Goal: Obtain resource: Obtain resource

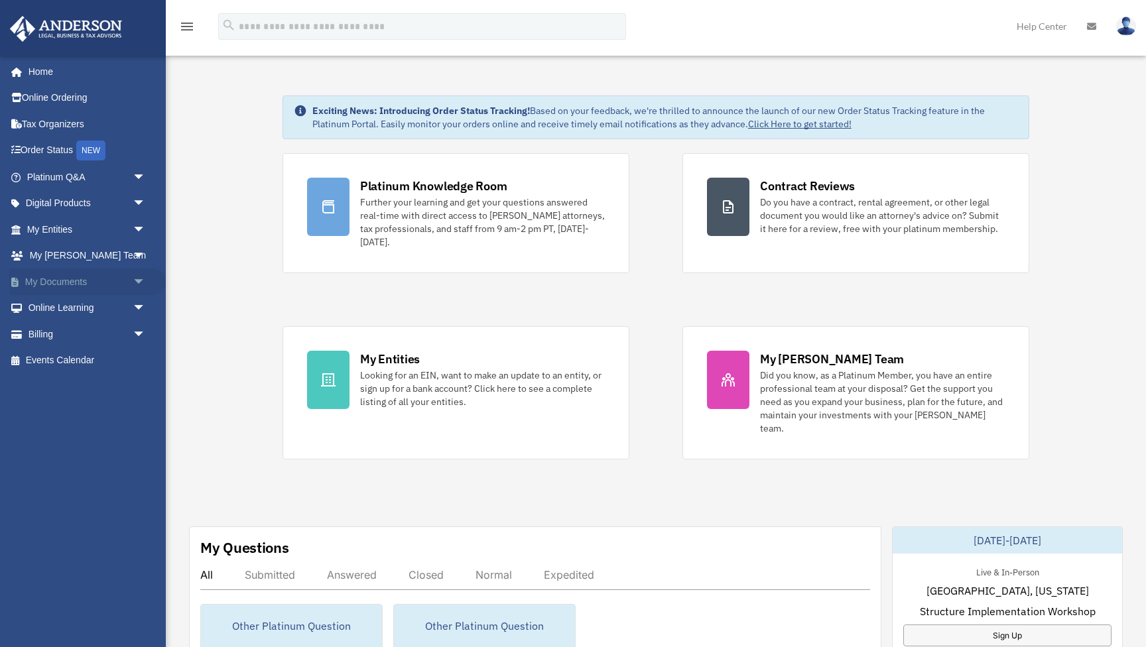
click at [136, 277] on span "arrow_drop_down" at bounding box center [146, 282] width 27 height 27
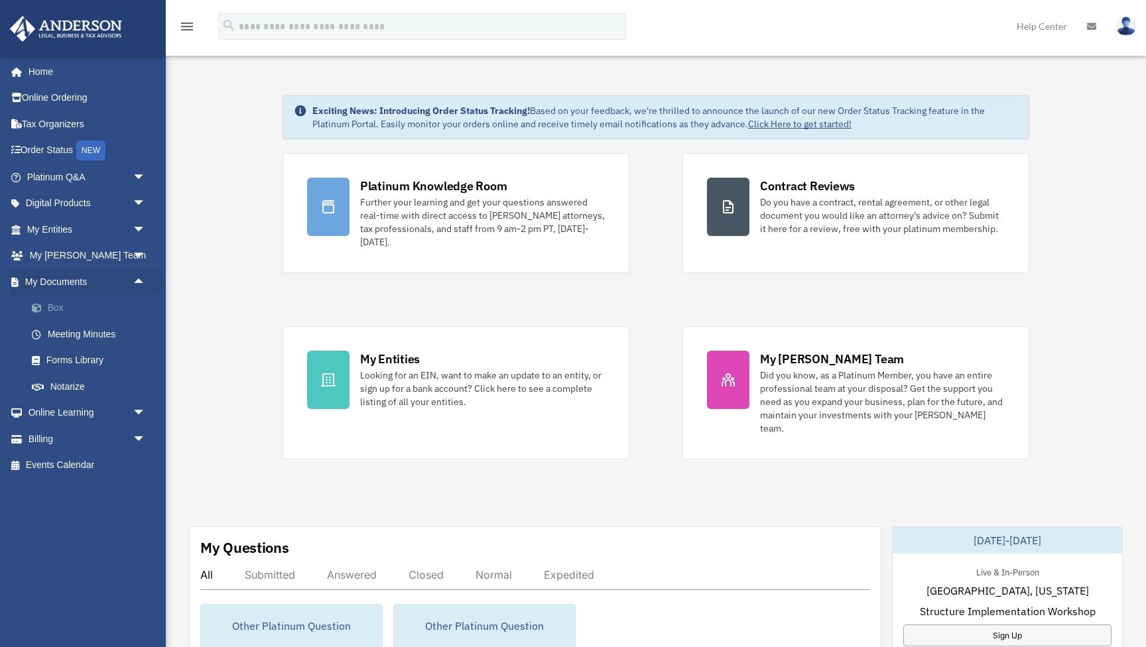
click at [51, 303] on link "Box" at bounding box center [92, 308] width 147 height 27
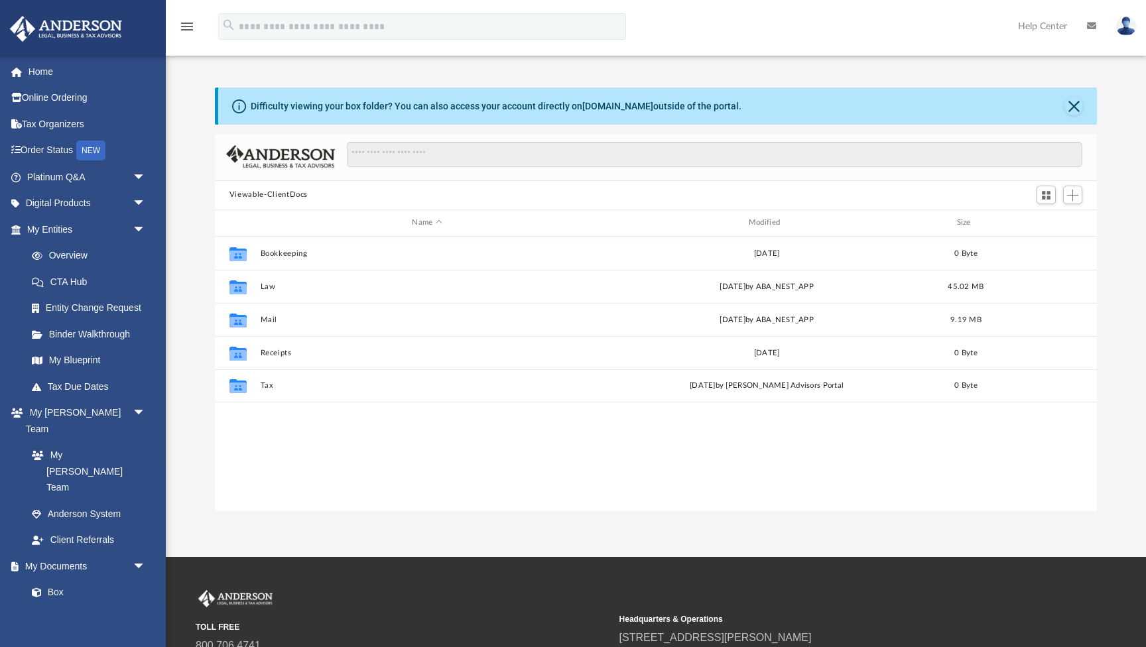
scroll to position [302, 882]
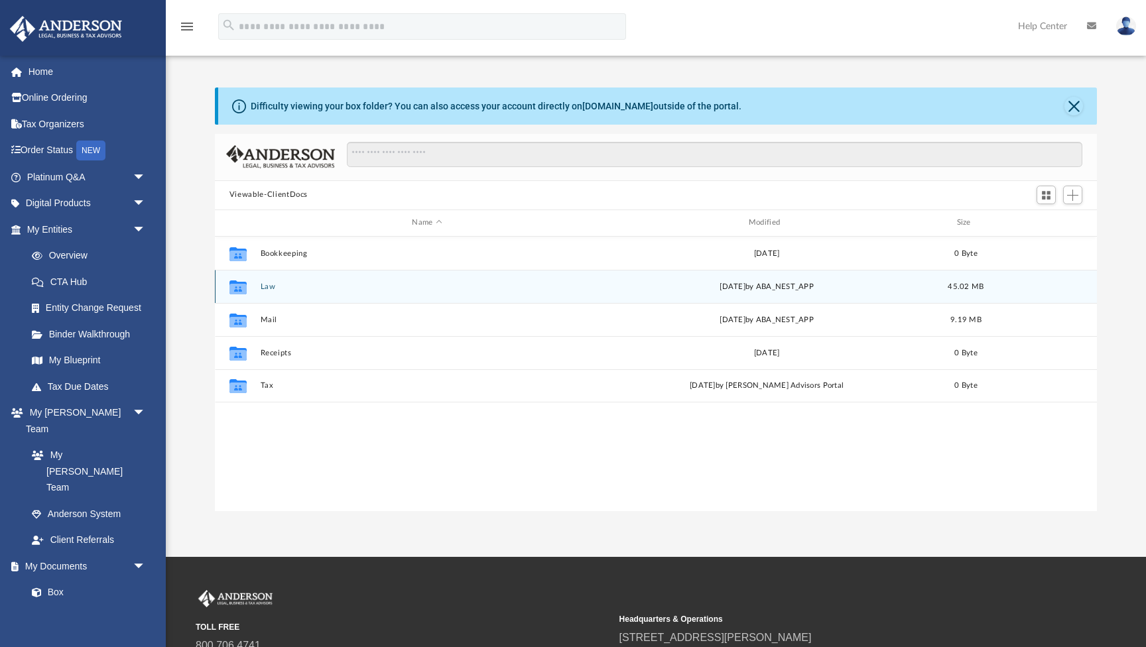
click at [267, 283] on button "Law" at bounding box center [427, 287] width 334 height 9
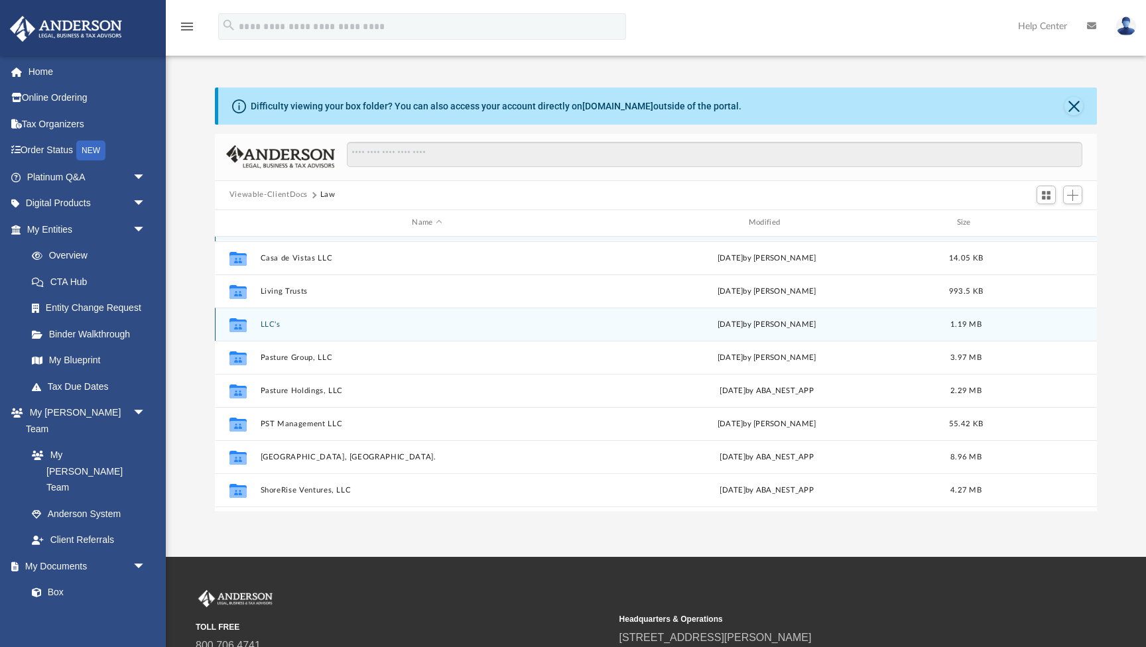
scroll to position [31, 0]
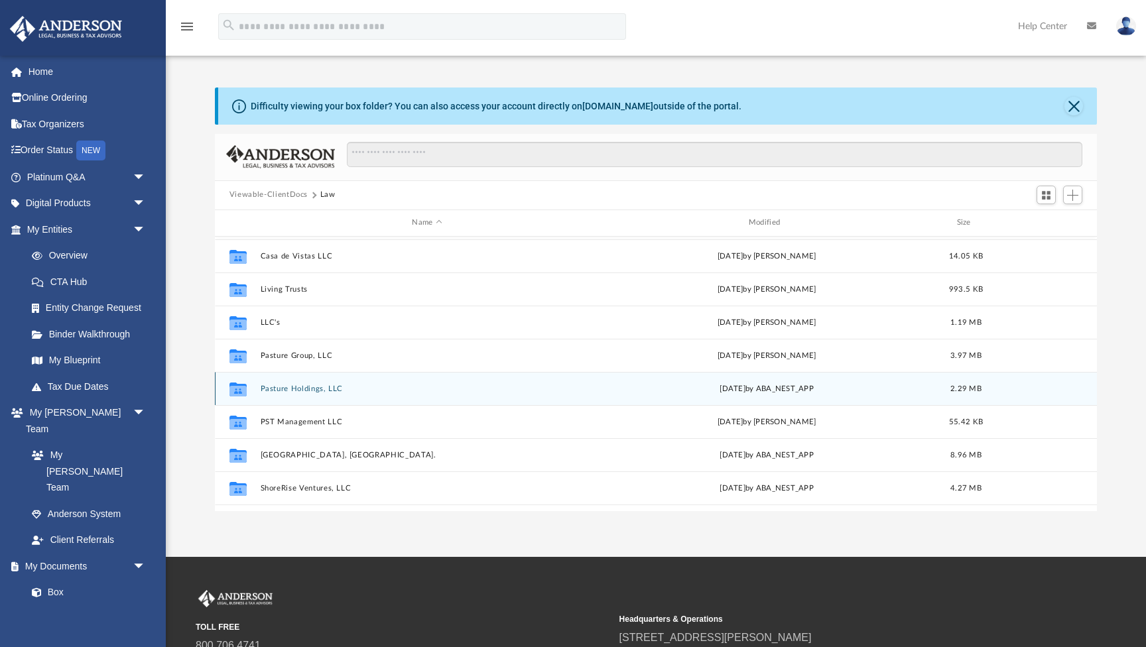
click at [308, 388] on button "Pasture Holdings, LLC" at bounding box center [427, 389] width 334 height 9
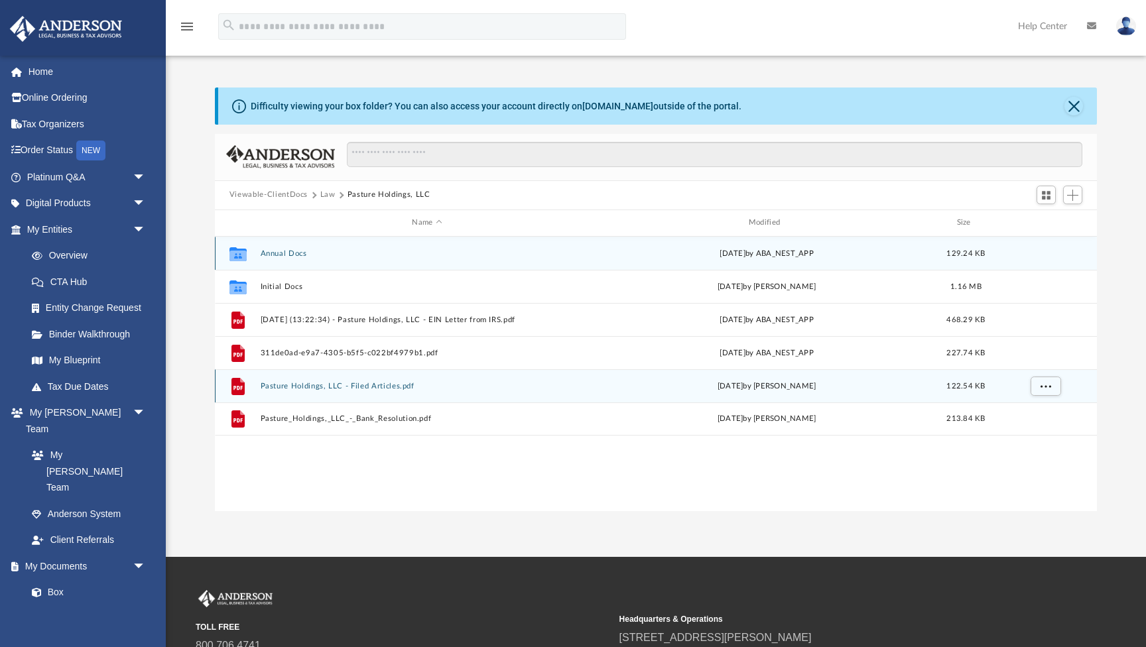
scroll to position [0, 0]
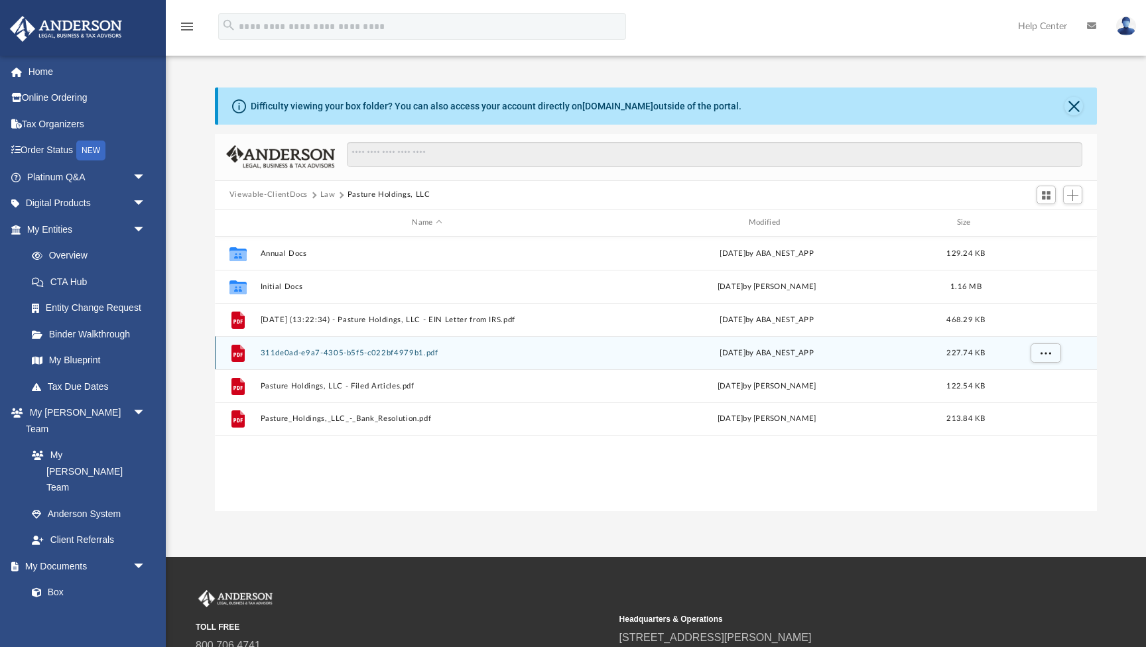
click at [367, 354] on button "311de0ad-e9a7-4305-b5f5-c022bf4979b1.pdf" at bounding box center [427, 353] width 334 height 9
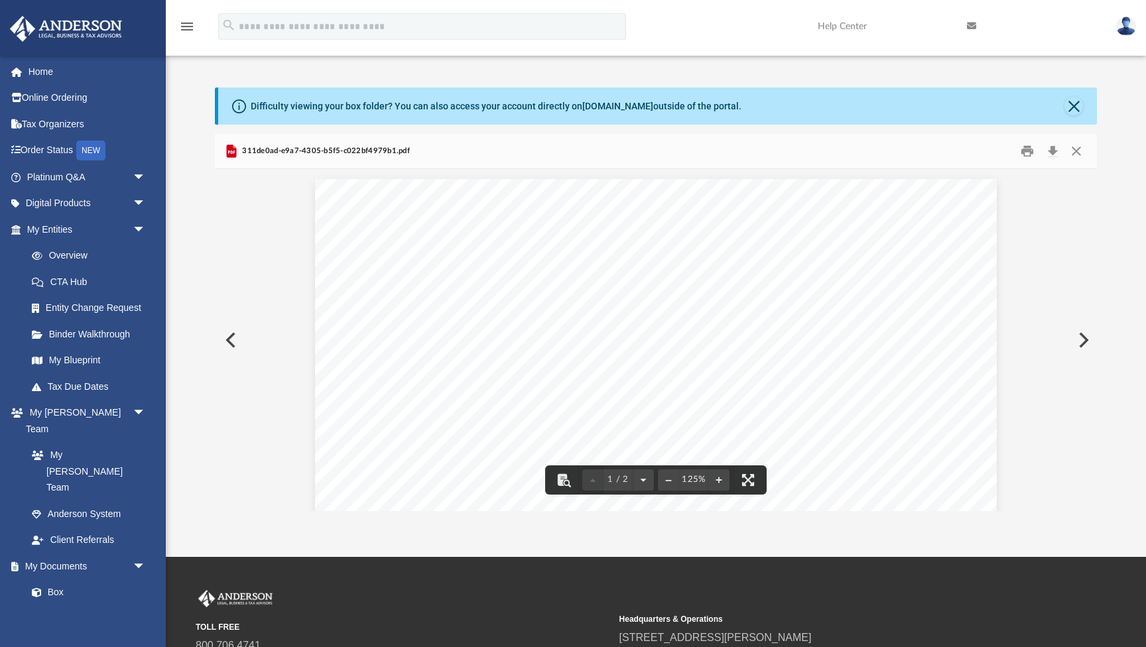
scroll to position [-3, 0]
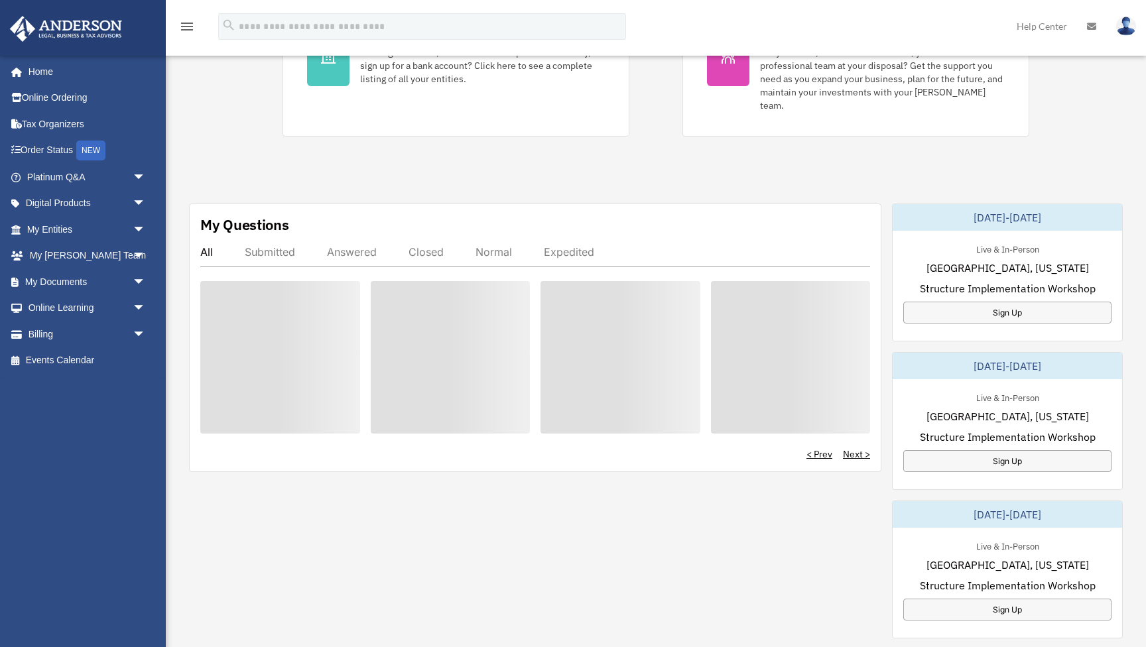
scroll to position [324, 0]
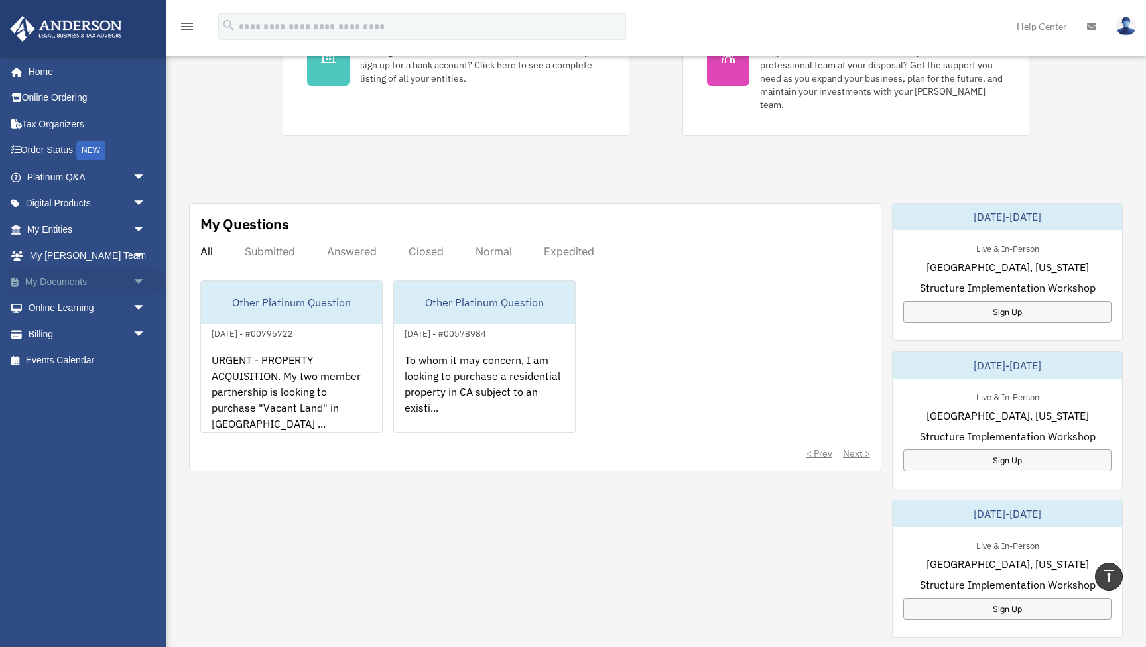
click at [141, 280] on span "arrow_drop_down" at bounding box center [146, 282] width 27 height 27
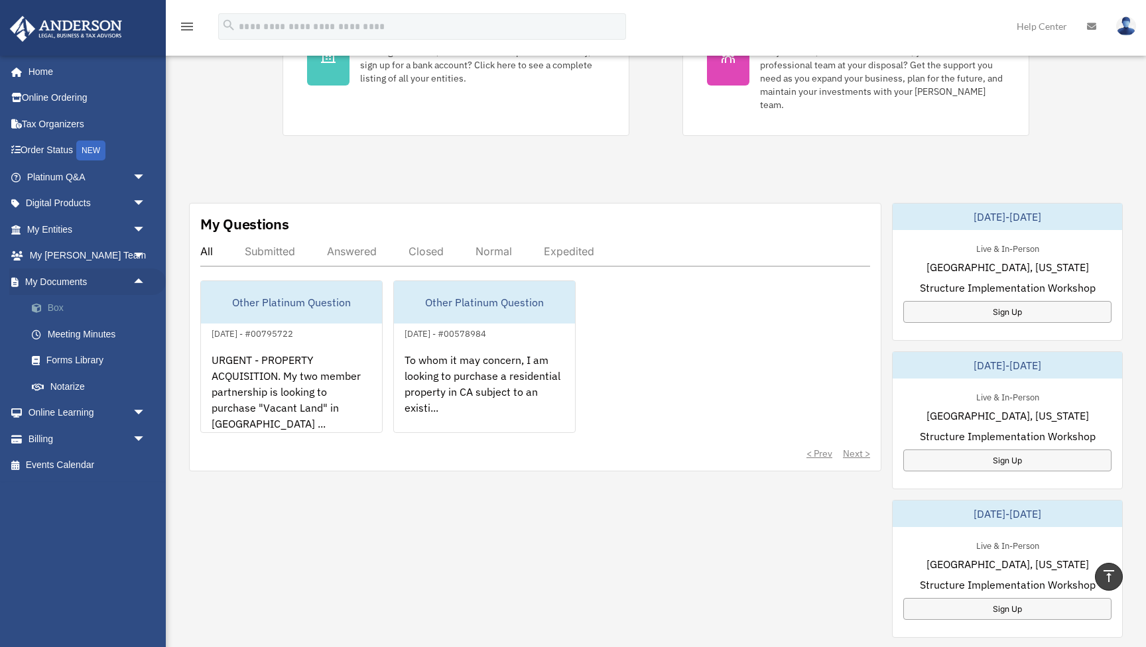
click at [66, 306] on link "Box" at bounding box center [92, 308] width 147 height 27
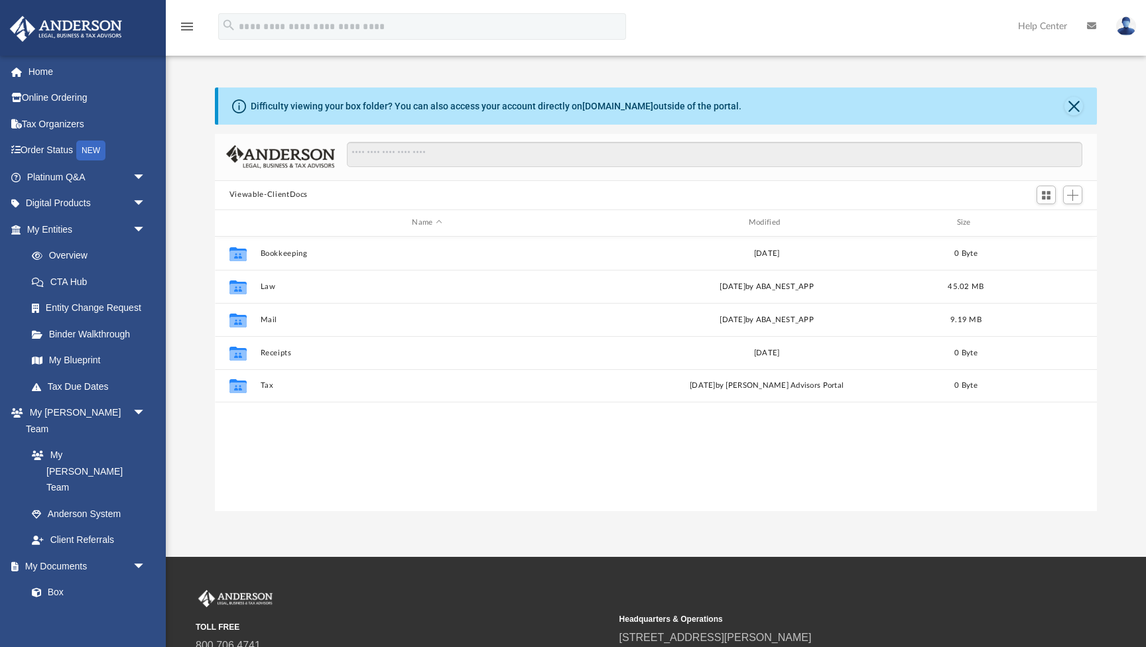
scroll to position [302, 882]
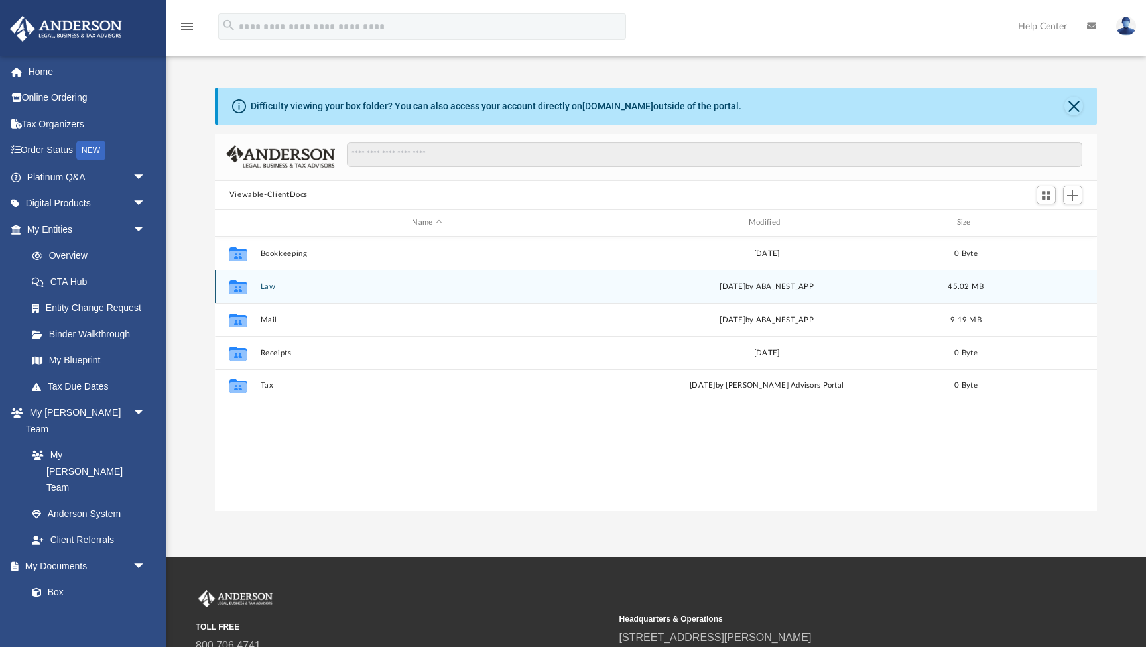
click at [270, 289] on button "Law" at bounding box center [427, 287] width 334 height 9
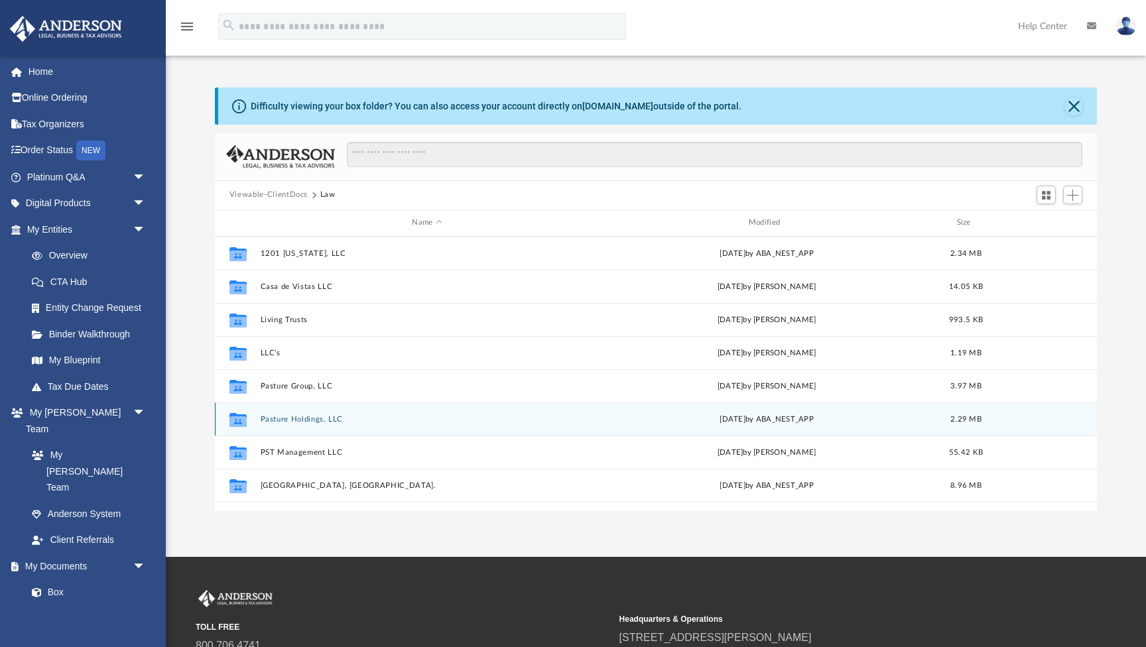
click at [291, 419] on button "Pasture Holdings, LLC" at bounding box center [427, 419] width 334 height 9
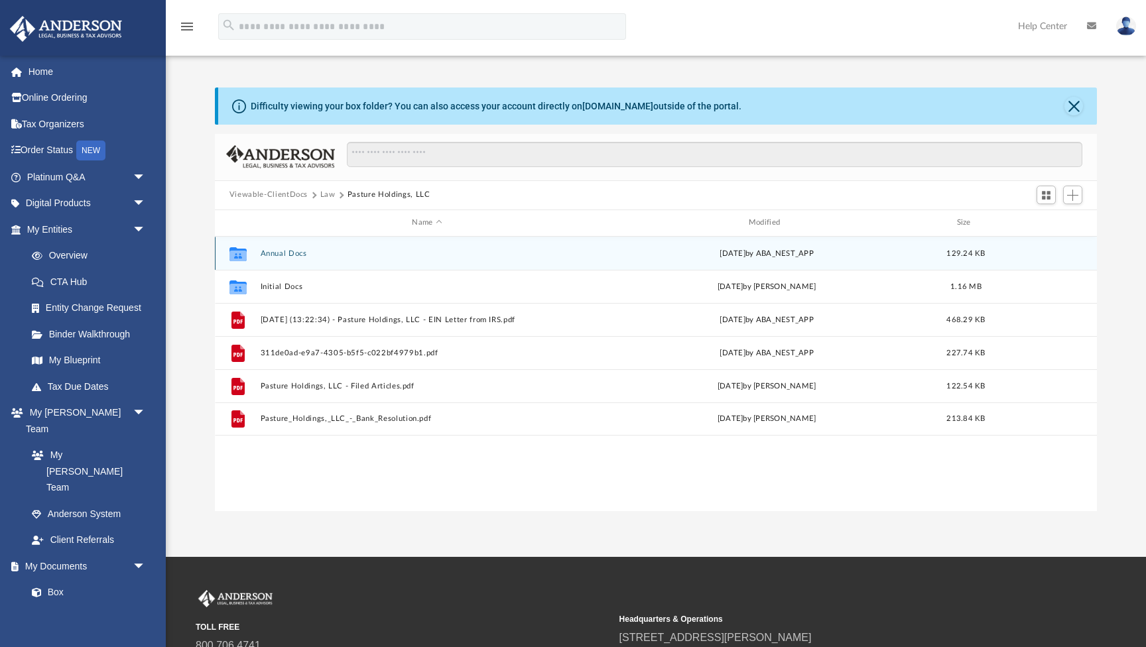
click at [277, 254] on button "Annual Docs" at bounding box center [427, 253] width 334 height 9
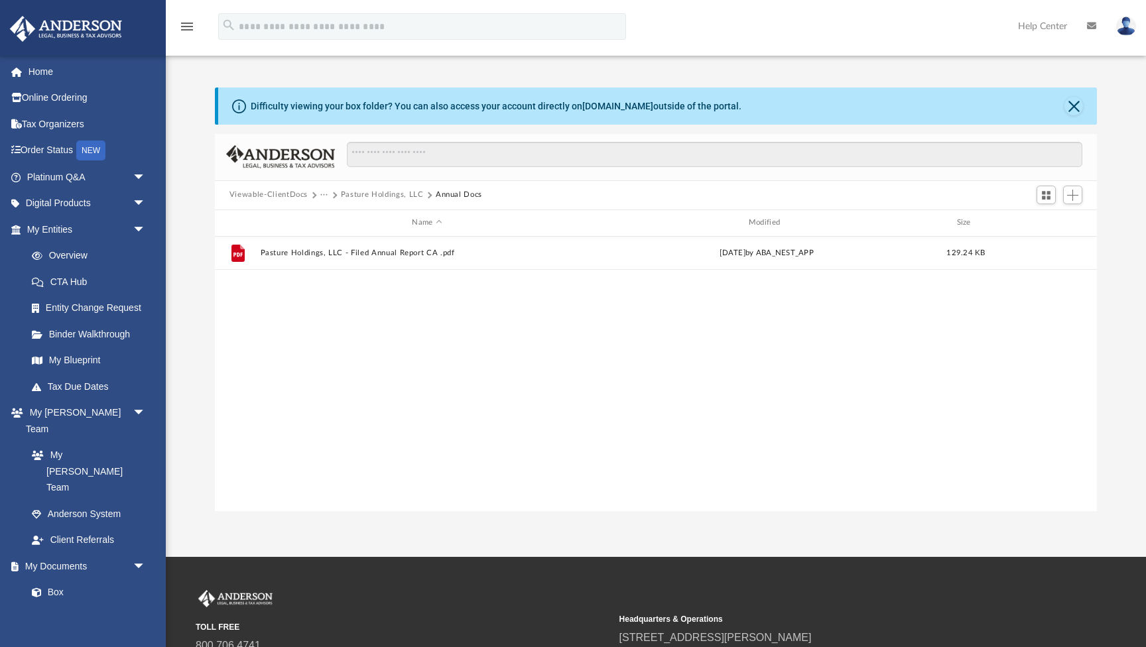
click at [277, 196] on button "Viewable-ClientDocs" at bounding box center [269, 195] width 78 height 12
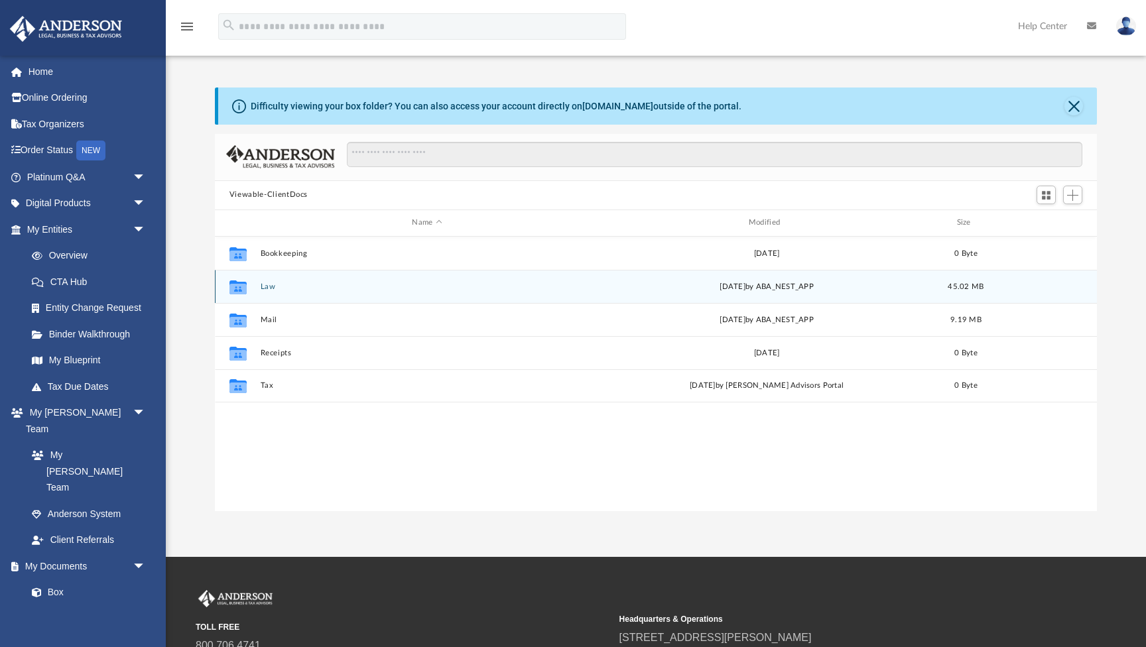
click at [269, 287] on button "Law" at bounding box center [427, 287] width 334 height 9
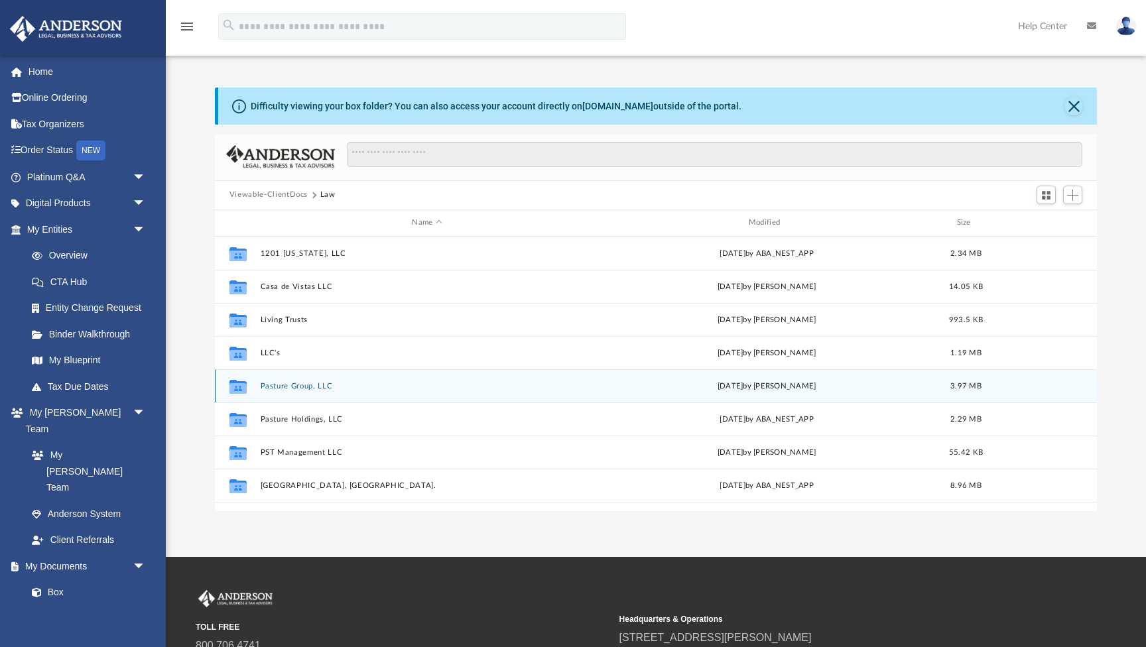
click at [308, 388] on button "Pasture Group, LLC" at bounding box center [427, 386] width 334 height 9
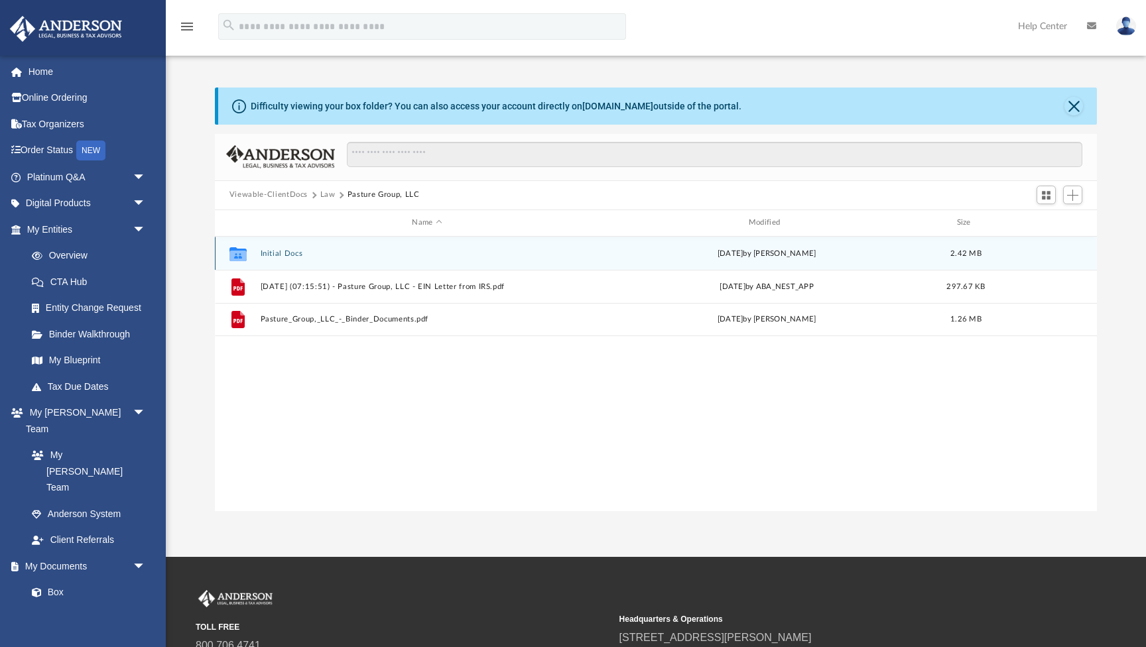
click at [275, 257] on button "Initial Docs" at bounding box center [427, 253] width 334 height 9
